Goal: Task Accomplishment & Management: Use online tool/utility

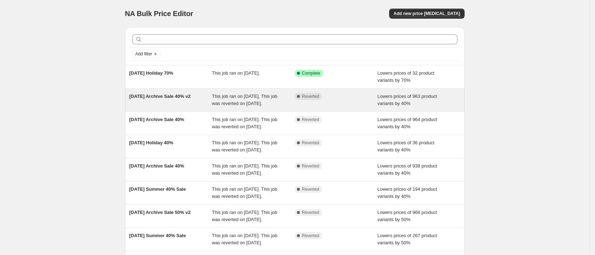
click at [147, 98] on span "[DATE] Archive Sale 40% v2" at bounding box center [159, 96] width 61 height 5
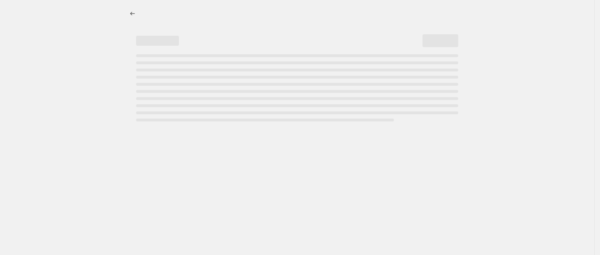
select select "percentage"
select select "collection"
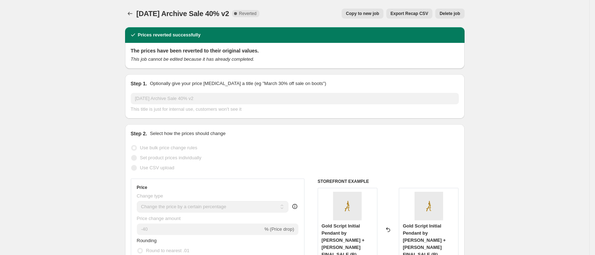
click at [357, 13] on span "Copy to new job" at bounding box center [362, 14] width 33 height 6
select select "percentage"
select select "collection"
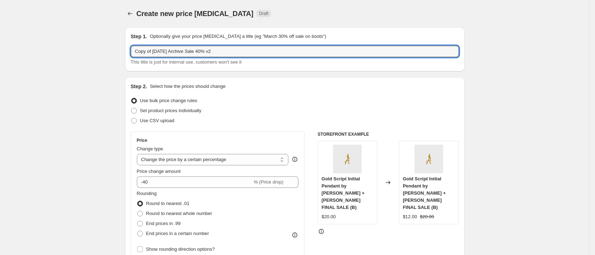
drag, startPoint x: 156, startPoint y: 51, endPoint x: 26, endPoint y: 25, distance: 131.8
click at [206, 51] on input "[DATE] Archive Sale 40% v2" at bounding box center [295, 51] width 328 height 11
type input "[DATE] Archive Sale 70%"
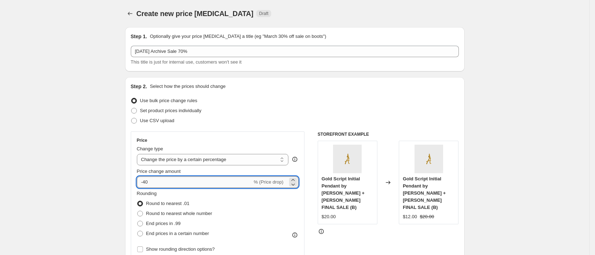
click at [180, 185] on input "-40" at bounding box center [194, 181] width 115 height 11
type input "-70"
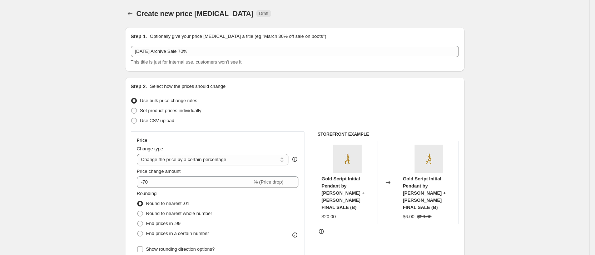
click at [249, 210] on div "Rounding Round to nearest .01 Round to nearest whole number End prices in .99 E…" at bounding box center [218, 214] width 162 height 49
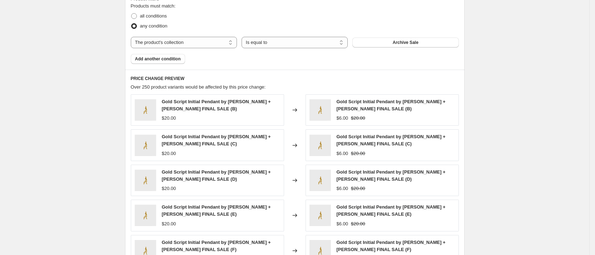
scroll to position [551, 0]
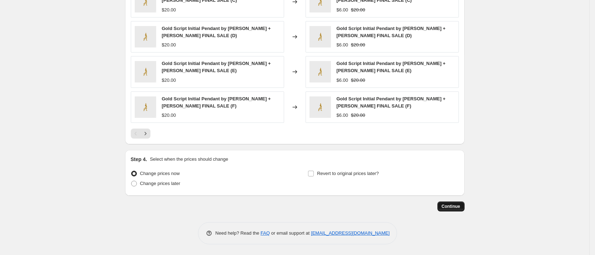
click at [459, 202] on button "Continue" at bounding box center [450, 206] width 27 height 10
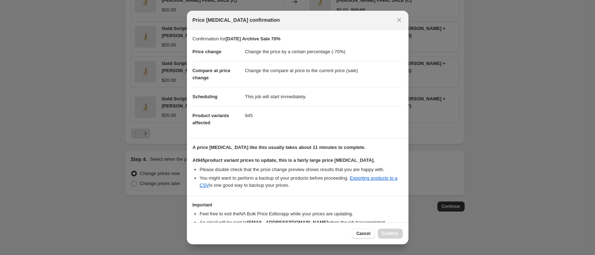
scroll to position [41, 0]
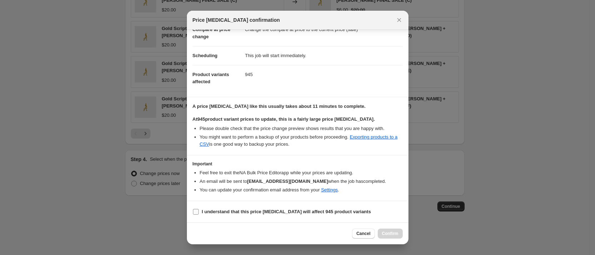
click at [197, 214] on input "I understand that this price [MEDICAL_DATA] will affect 945 product variants" at bounding box center [196, 212] width 6 height 6
checkbox input "true"
click at [395, 229] on button "Confirm" at bounding box center [389, 234] width 25 height 10
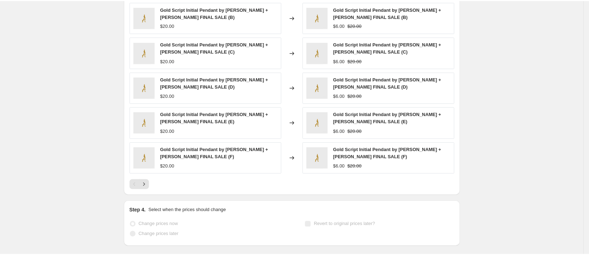
scroll to position [570, 0]
